Goal: Task Accomplishment & Management: Manage account settings

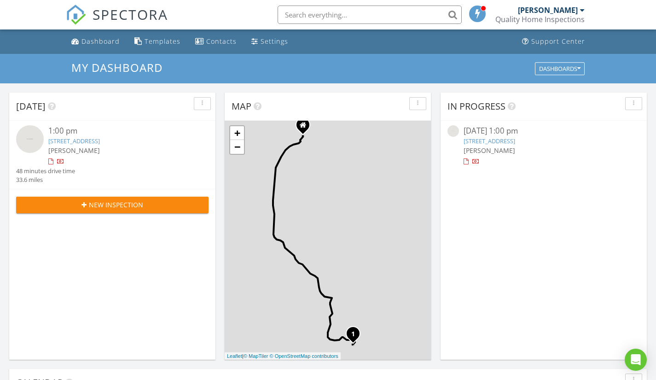
click at [483, 141] on link "11009 Royal Colony Dr, Waxhaw, NC 28173" at bounding box center [490, 141] width 52 height 8
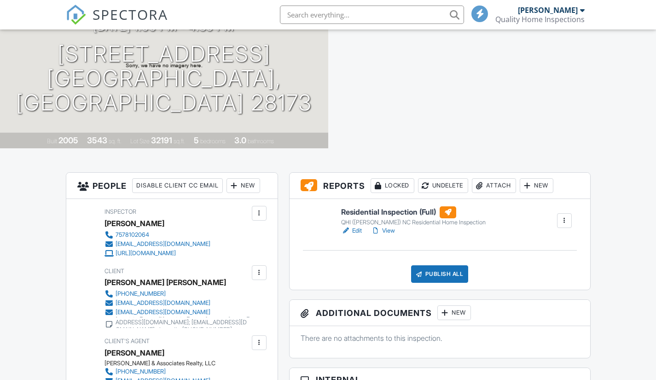
scroll to position [92, 0]
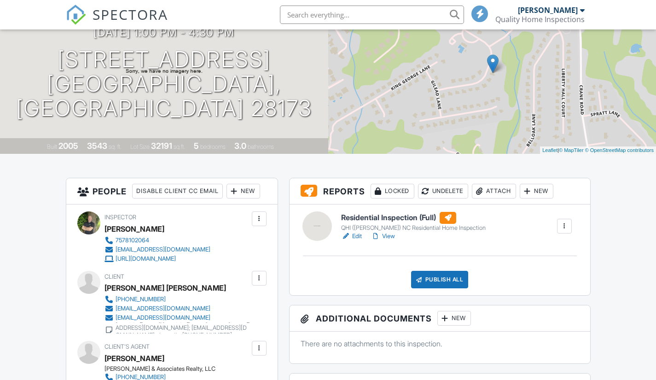
click at [563, 221] on div at bounding box center [564, 225] width 9 height 9
click at [491, 226] on div "Residential Inspection (Full) QHI (Pete) NC Residential Home Inspection Edit Vi…" at bounding box center [456, 226] width 241 height 29
click at [354, 234] on link "Edit" at bounding box center [351, 236] width 21 height 9
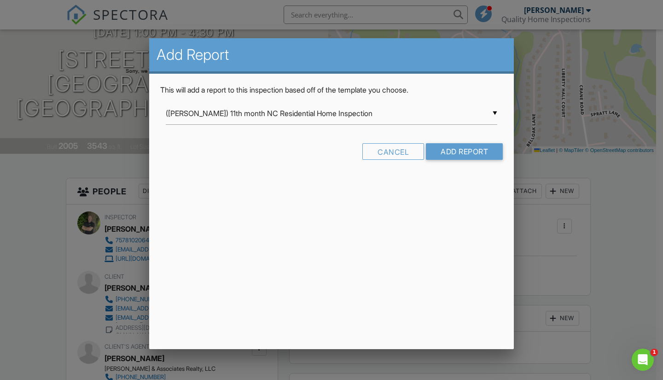
click at [350, 106] on div "▼ ([PERSON_NAME]) 11th month NC Residential Home Inspection ([PERSON_NAME]) 11t…" at bounding box center [331, 113] width 331 height 23
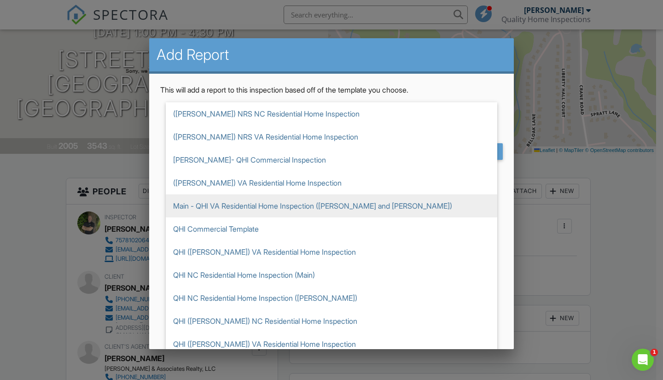
scroll to position [138, 0]
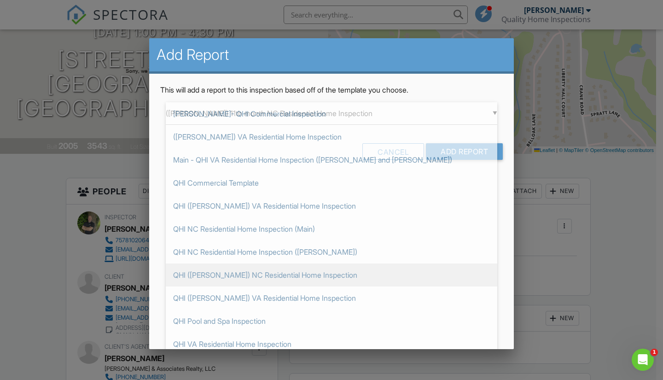
click at [348, 279] on span "QHI ([PERSON_NAME]) NC Residential Home Inspection" at bounding box center [331, 274] width 331 height 23
type input "QHI ([PERSON_NAME]) NC Residential Home Inspection"
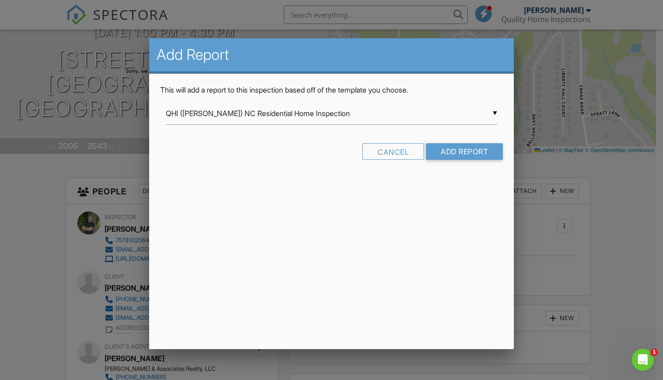
scroll to position [0, 0]
click at [443, 156] on input "Add Report" at bounding box center [464, 151] width 77 height 17
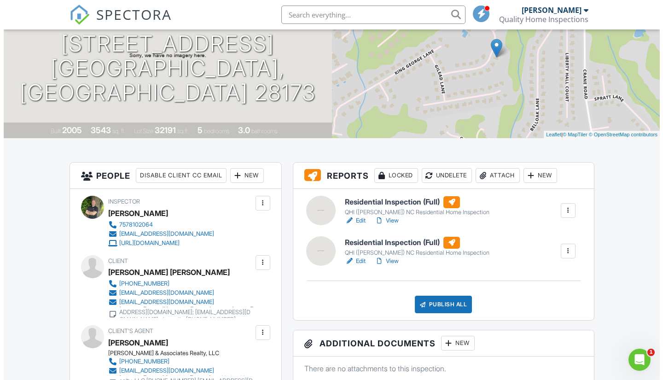
scroll to position [92, 0]
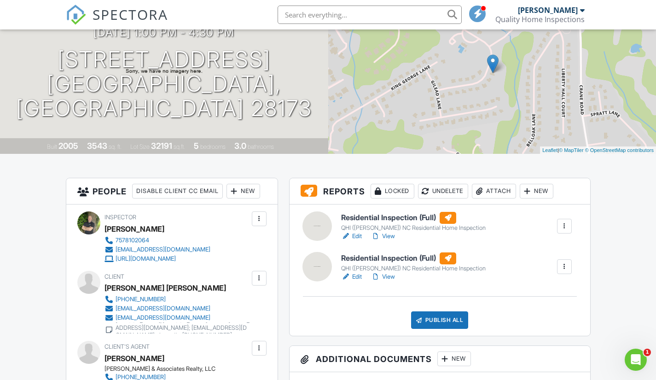
click at [563, 267] on div at bounding box center [564, 266] width 9 height 9
click at [531, 337] on div "Delete" at bounding box center [537, 338] width 19 height 10
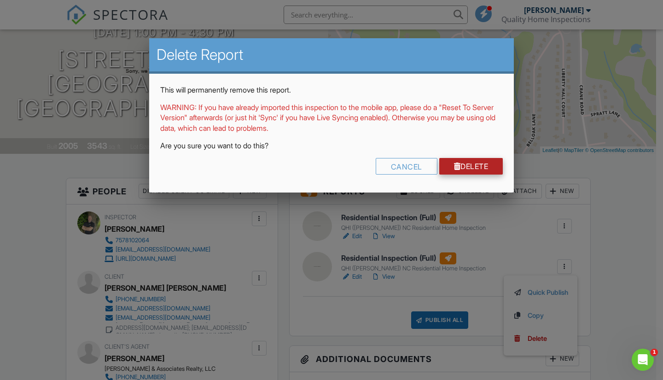
click at [460, 161] on link "Delete" at bounding box center [471, 166] width 64 height 17
